Goal: Information Seeking & Learning: Learn about a topic

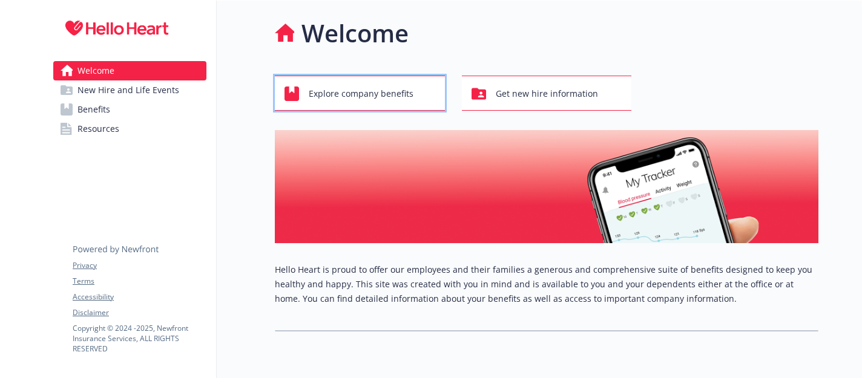
click at [342, 94] on span "Explore company benefits" at bounding box center [361, 93] width 105 height 23
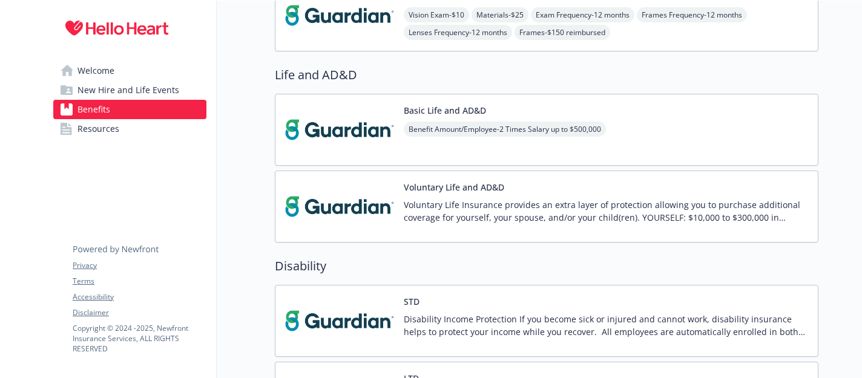
scroll to position [698, 0]
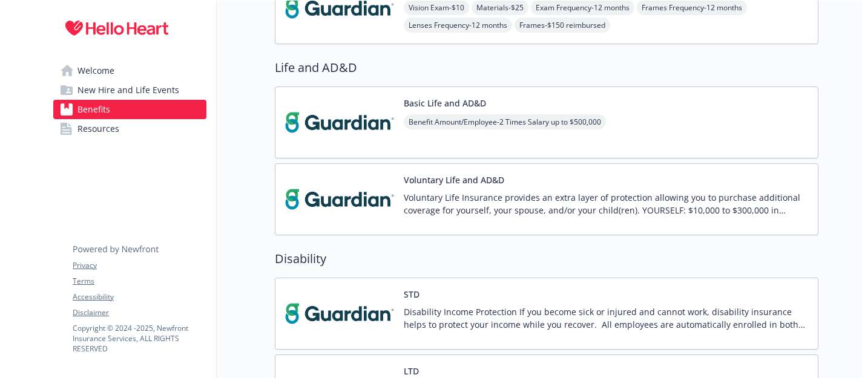
click at [466, 177] on button "Voluntary Life and AD&D" at bounding box center [454, 180] width 100 height 13
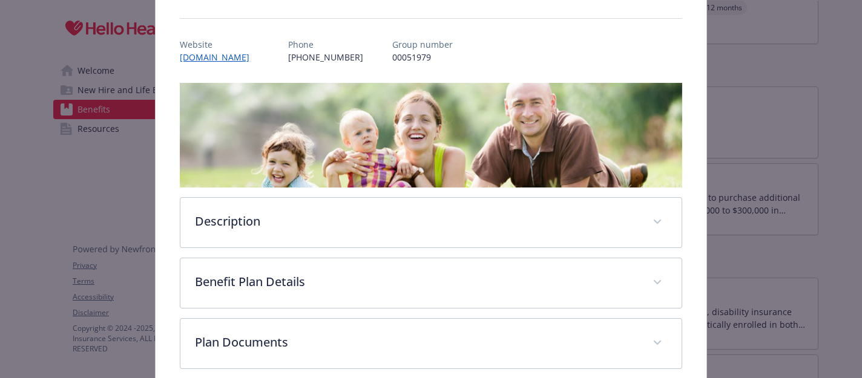
scroll to position [180, 0]
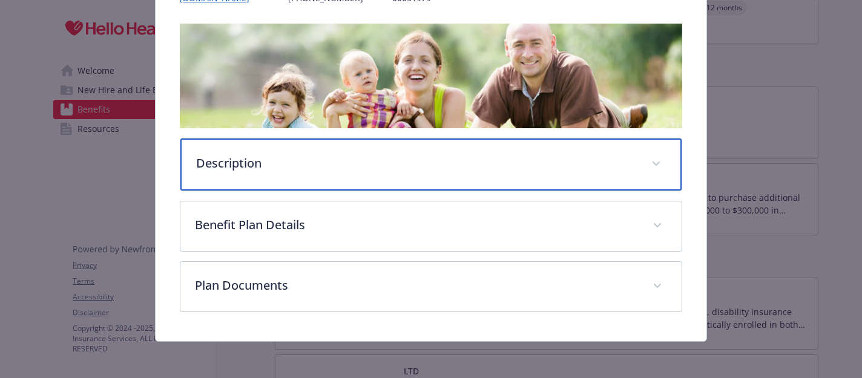
click at [659, 156] on span "details for plan Life and AD&D - Voluntary Life and AD&D - Voluntary Life and A…" at bounding box center [655, 163] width 19 height 19
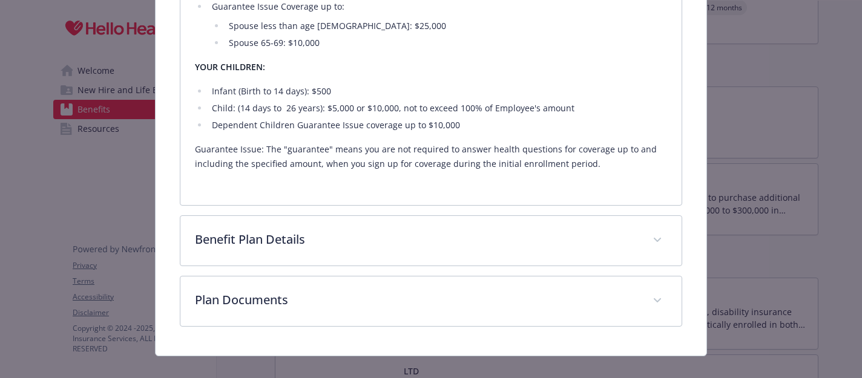
scroll to position [596, 0]
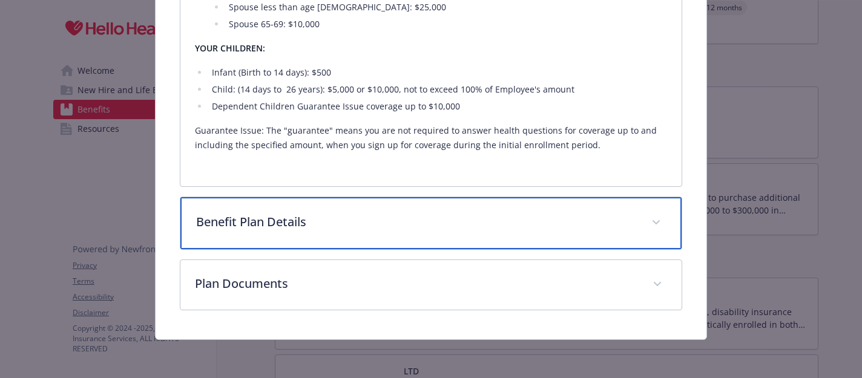
click at [657, 224] on icon "details for plan Life and AD&D - Voluntary Life and AD&D - Voluntary Life and A…" at bounding box center [655, 222] width 7 height 5
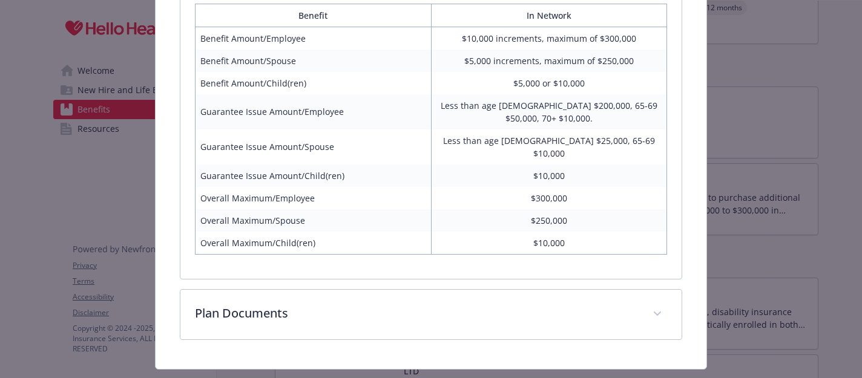
scroll to position [856, 0]
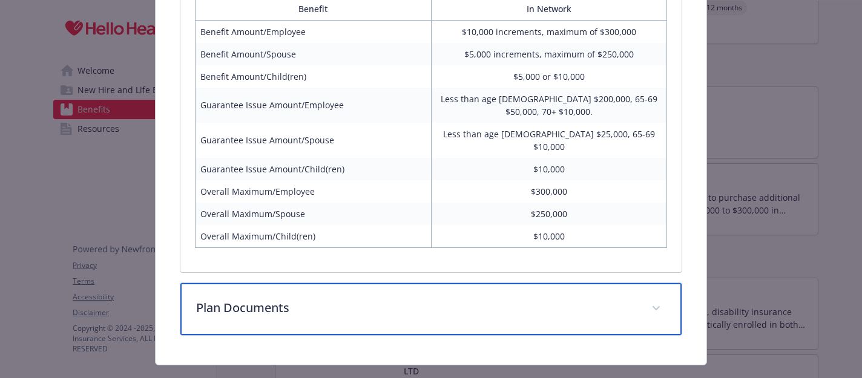
click at [659, 299] on span "details for plan Life and AD&D - Voluntary Life and AD&D - Voluntary Life and A…" at bounding box center [655, 308] width 19 height 19
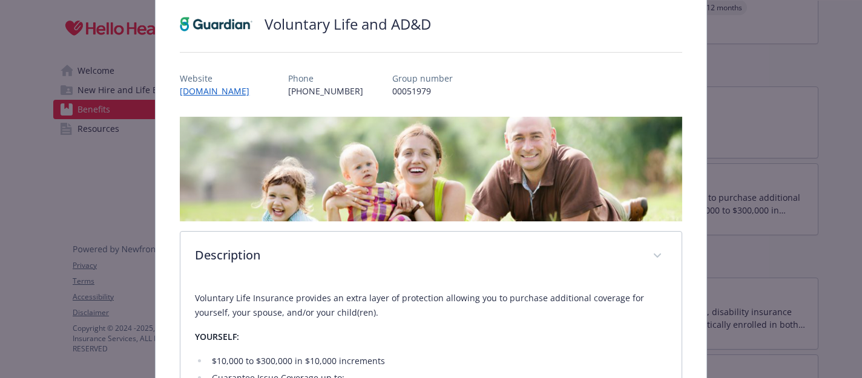
scroll to position [0, 0]
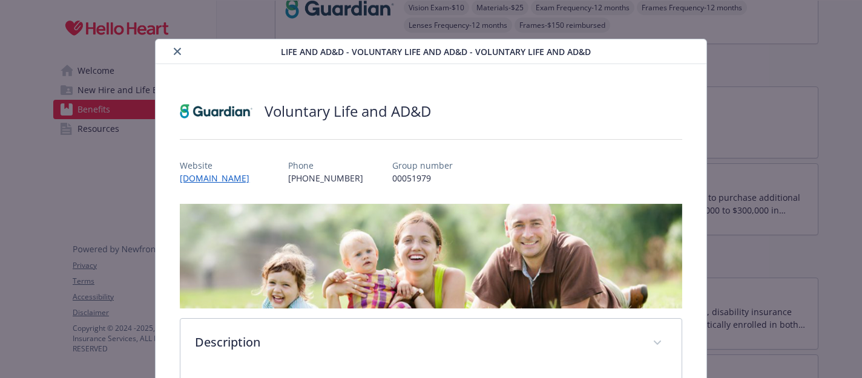
click at [178, 51] on icon "close" at bounding box center [177, 51] width 7 height 7
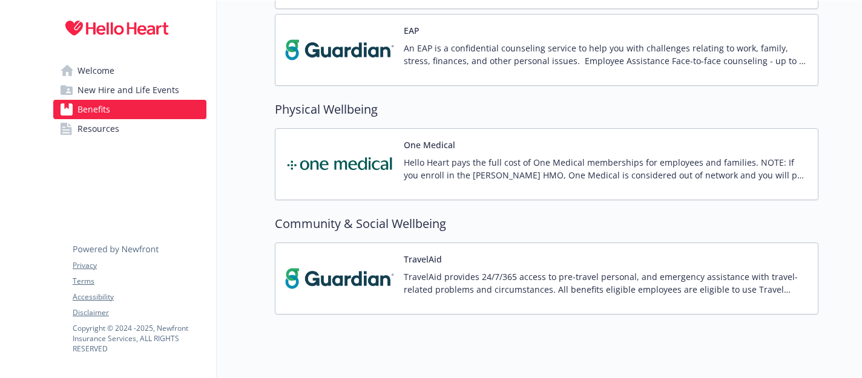
scroll to position [1981, 0]
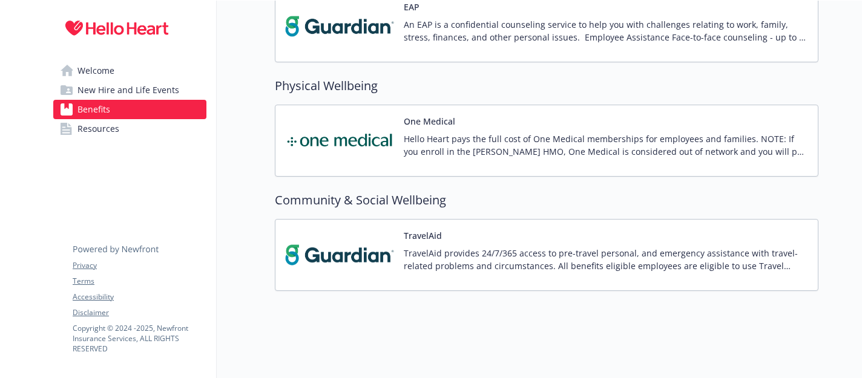
click at [581, 261] on p "TravelAid provides 24/7/365 access to pre-travel personal, and emergency assist…" at bounding box center [606, 259] width 404 height 25
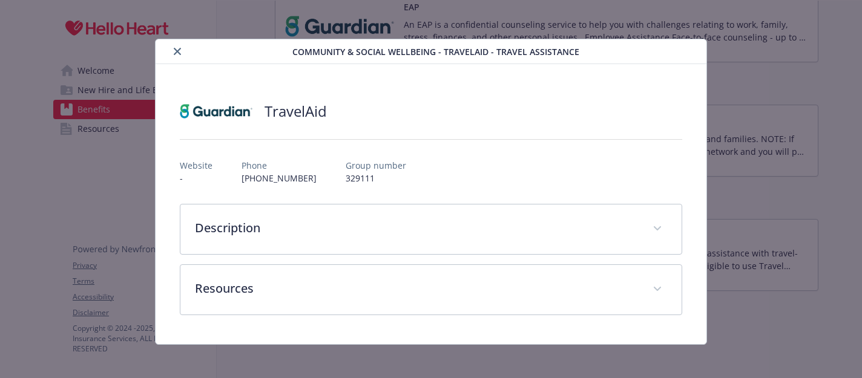
scroll to position [5, 0]
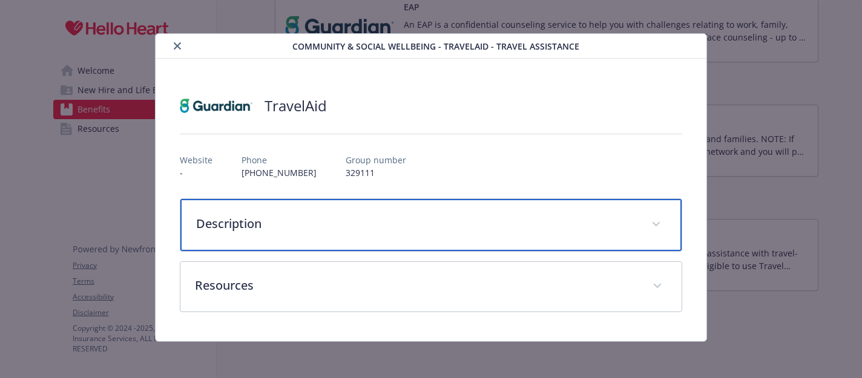
click at [655, 216] on span "details for plan Community & Social Wellbeing - TravelAid - Travel Assistance" at bounding box center [655, 224] width 19 height 19
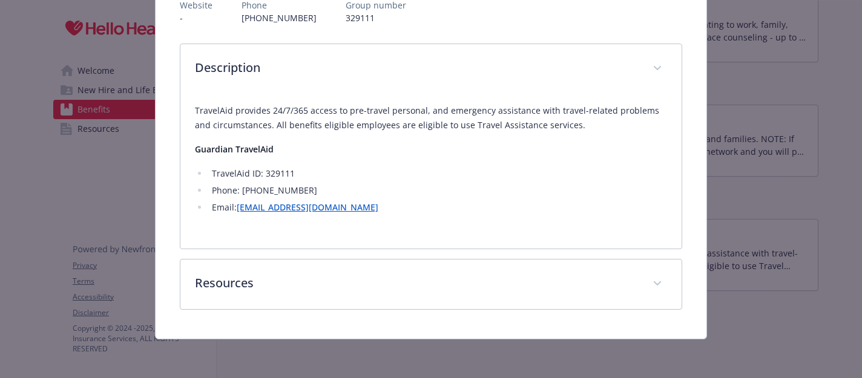
scroll to position [160, 0]
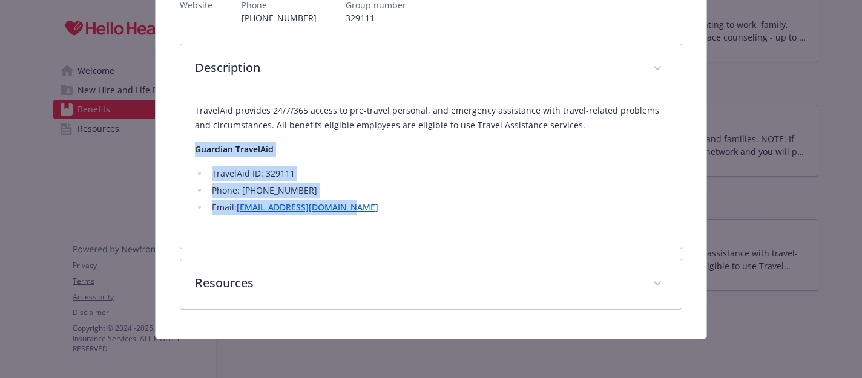
drag, startPoint x: 197, startPoint y: 148, endPoint x: 380, endPoint y: 209, distance: 192.7
click at [380, 209] on div "TravelAid provides 24/7/365 access to pre-travel personal, and emergency assist…" at bounding box center [430, 158] width 471 height 111
copy div "Guardian TravelAid TravelAid ID: 329111 Phone: [PHONE_NUMBER] Email: [EMAIL_ADD…"
